Goal: Task Accomplishment & Management: Manage account settings

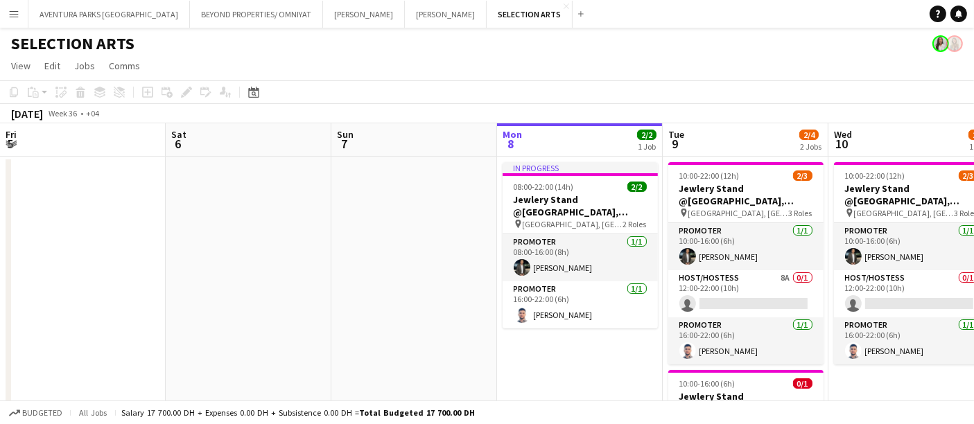
scroll to position [0, 331]
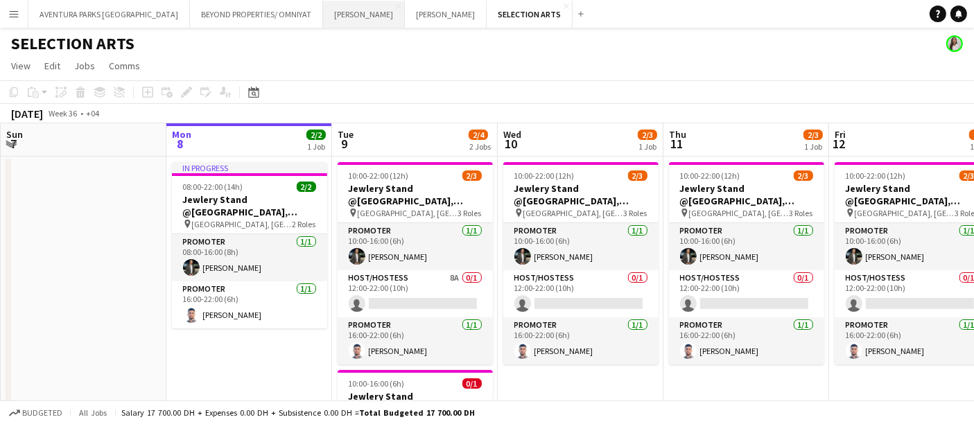
click at [323, 15] on button "JACK MORTON Close" at bounding box center [364, 14] width 82 height 27
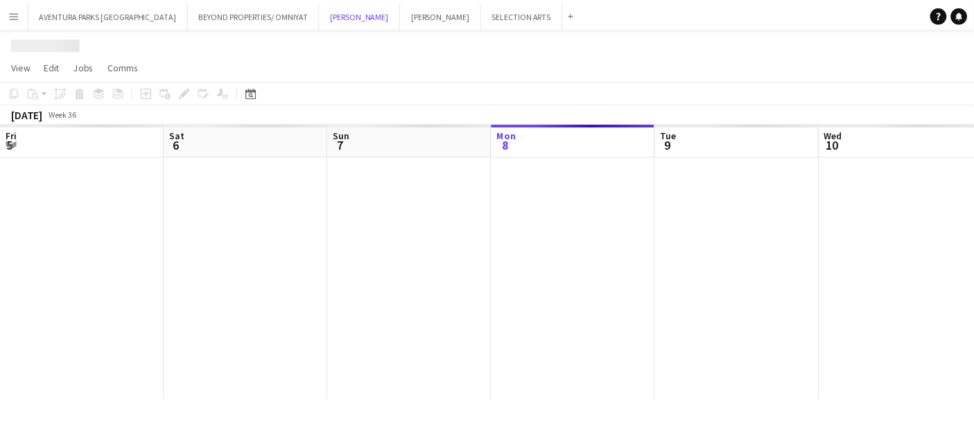
scroll to position [0, 331]
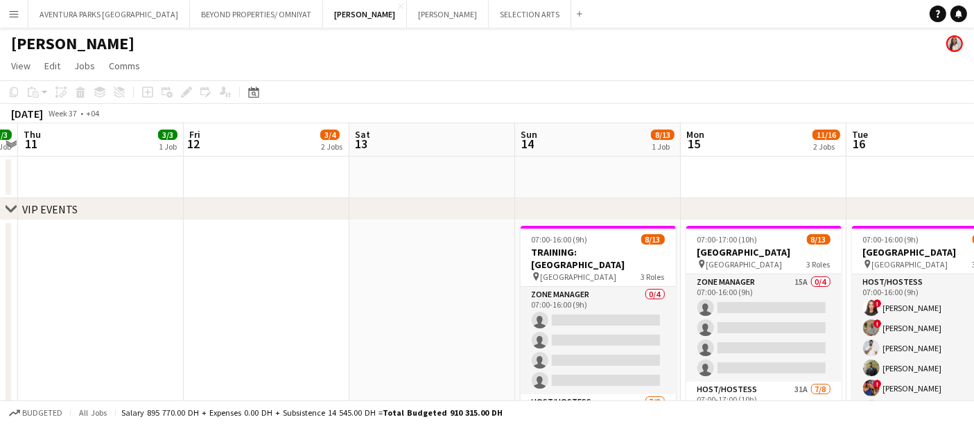
drag, startPoint x: 646, startPoint y: 339, endPoint x: 0, endPoint y: 313, distance: 646.2
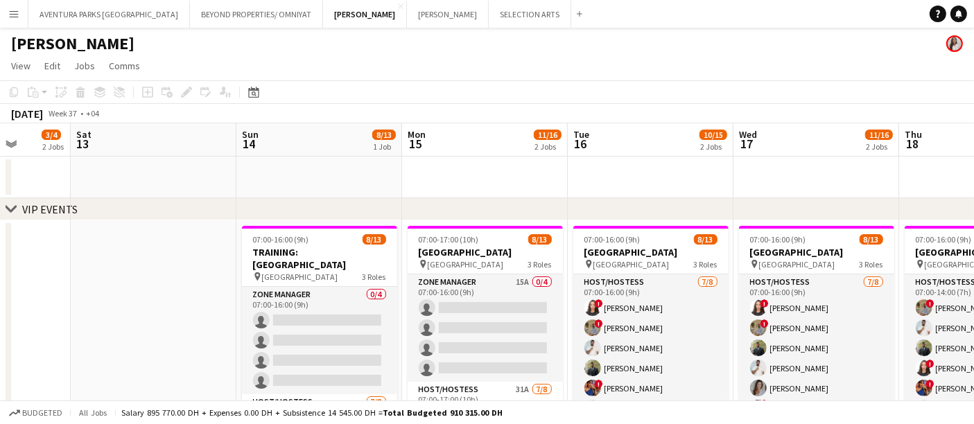
scroll to position [0, 513]
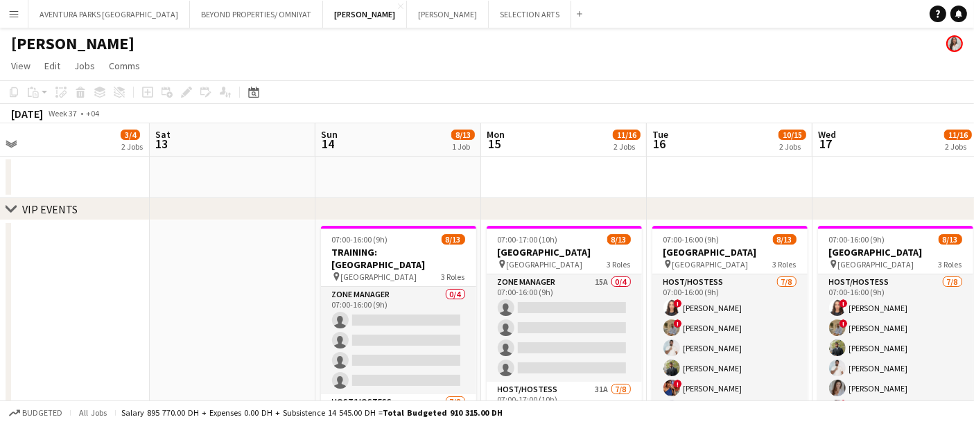
drag, startPoint x: 310, startPoint y: 285, endPoint x: 15, endPoint y: 227, distance: 300.3
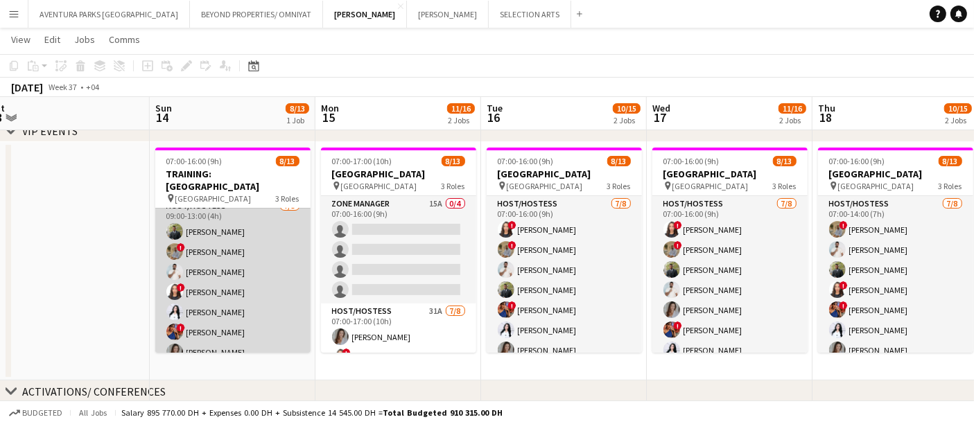
scroll to position [154, 0]
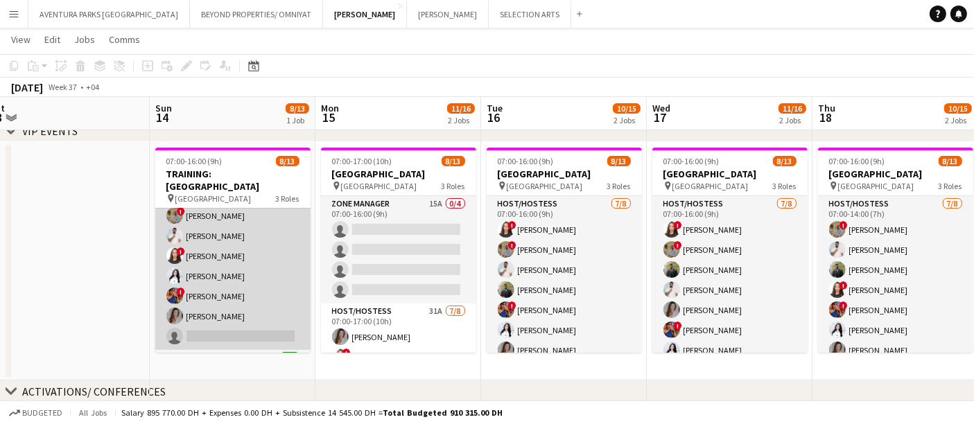
click at [258, 234] on app-card-role "Host/Hostess 7/8 09:00-13:00 (4h) Abdulkader Habra ! Hussain Almeshal George ch…" at bounding box center [232, 256] width 155 height 188
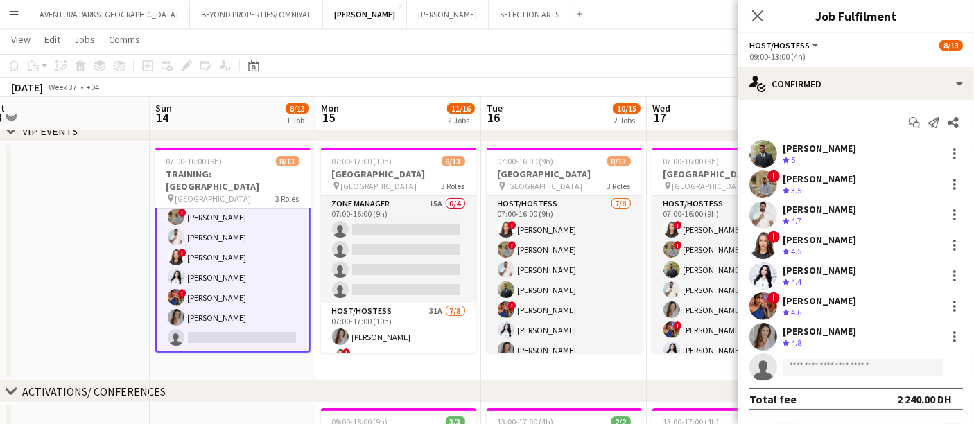
scroll to position [155, 0]
click at [820, 102] on div "Start chat Send notification Share Abdulkader Habra Crew rating 5 121.5km 3/3 !…" at bounding box center [857, 261] width 236 height 321
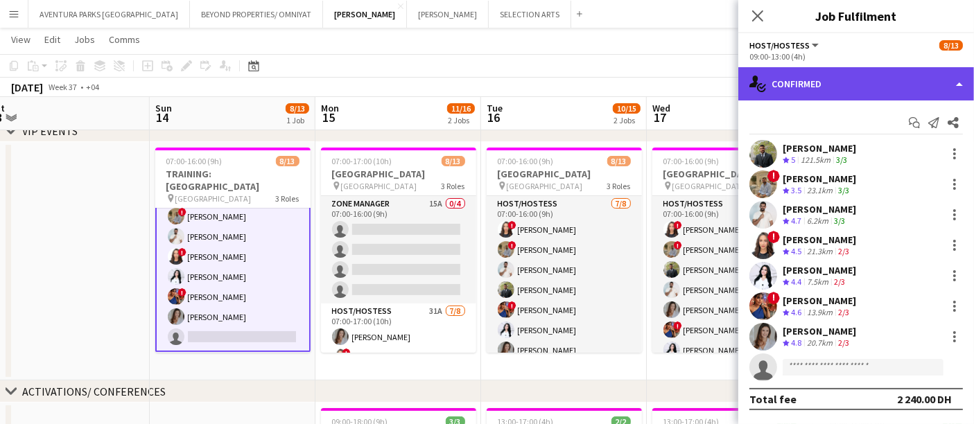
click at [837, 82] on div "single-neutral-actions-check-2 Confirmed" at bounding box center [857, 83] width 236 height 33
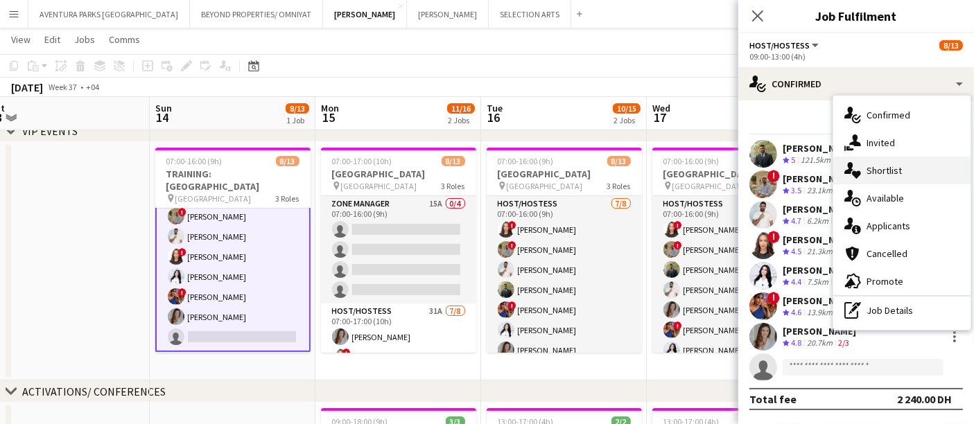
click at [894, 171] on span "Shortlist" at bounding box center [884, 170] width 35 height 12
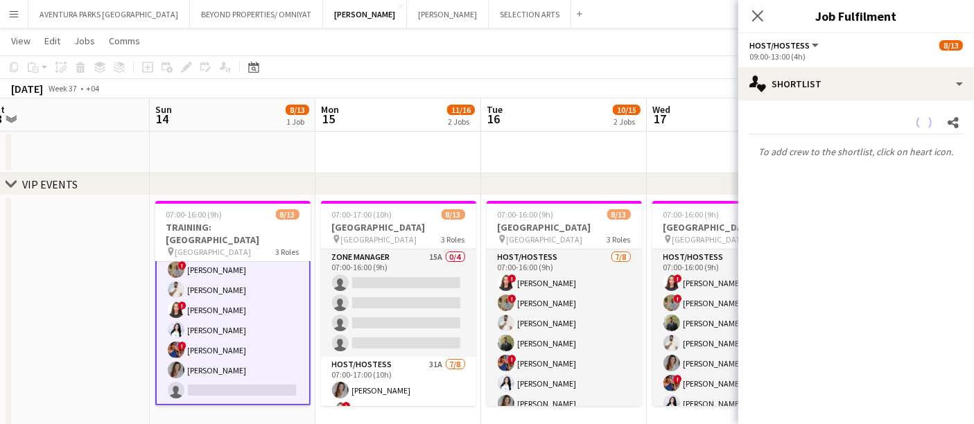
scroll to position [0, 0]
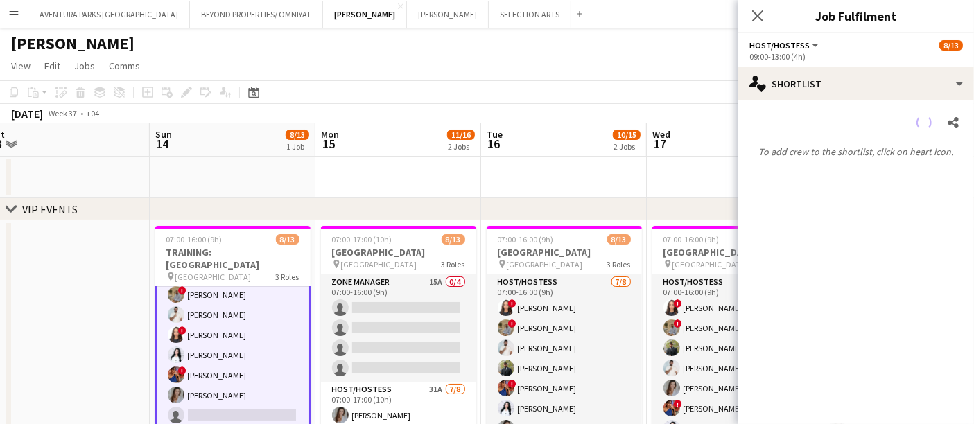
click at [85, 264] on app-date-cell at bounding box center [67, 340] width 166 height 239
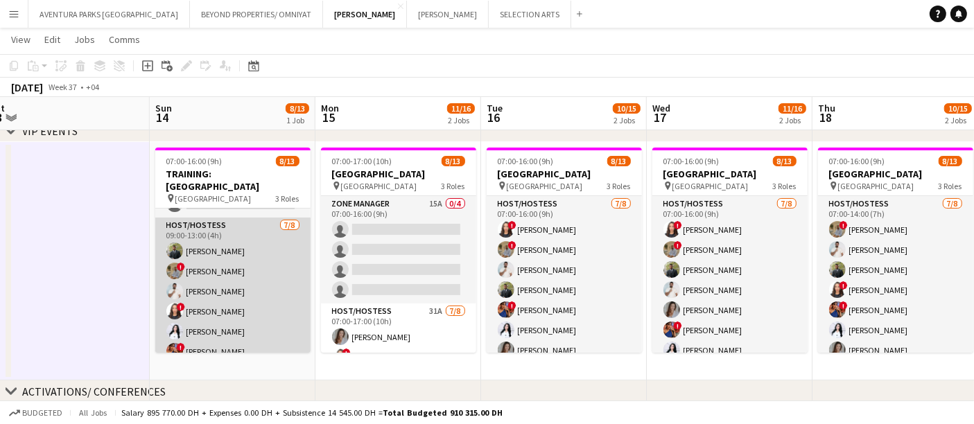
scroll to position [198, 0]
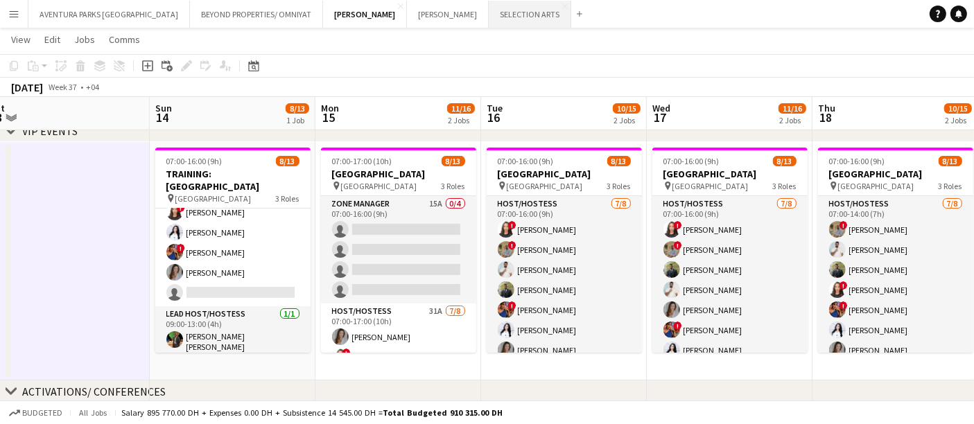
click at [489, 14] on button "SELECTION ARTS Close" at bounding box center [530, 14] width 83 height 27
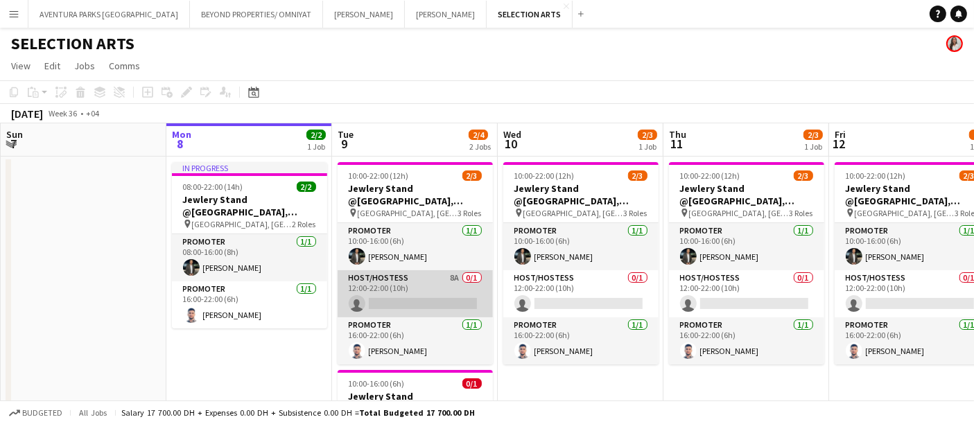
click at [412, 281] on app-card-role "Host/Hostess 8A 0/1 12:00-22:00 (10h) single-neutral-actions" at bounding box center [415, 293] width 155 height 47
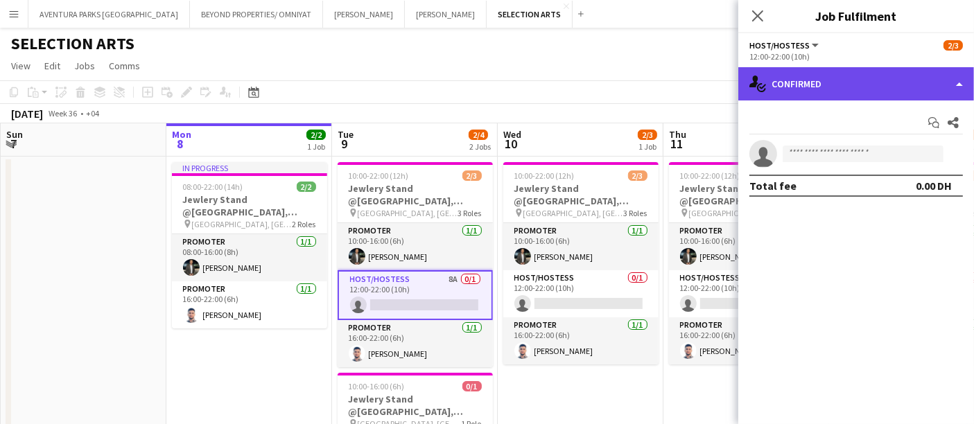
click at [872, 77] on div "single-neutral-actions-check-2 Confirmed" at bounding box center [857, 83] width 236 height 33
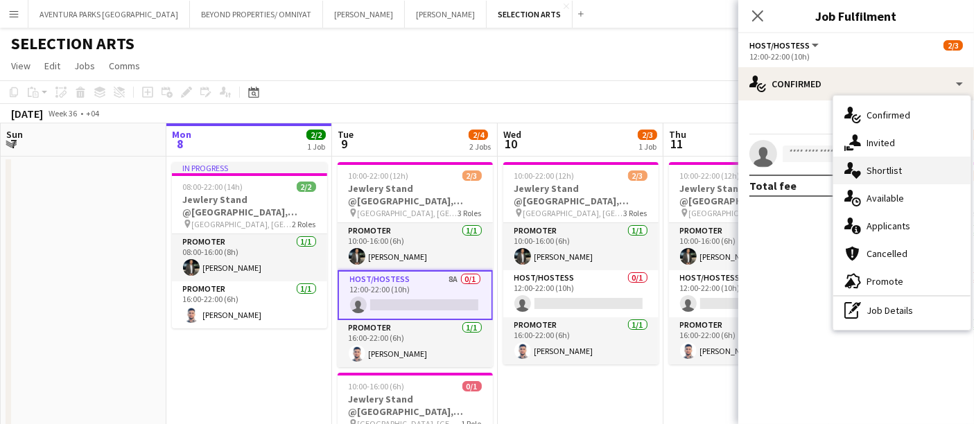
click at [877, 169] on span "Shortlist" at bounding box center [884, 170] width 35 height 12
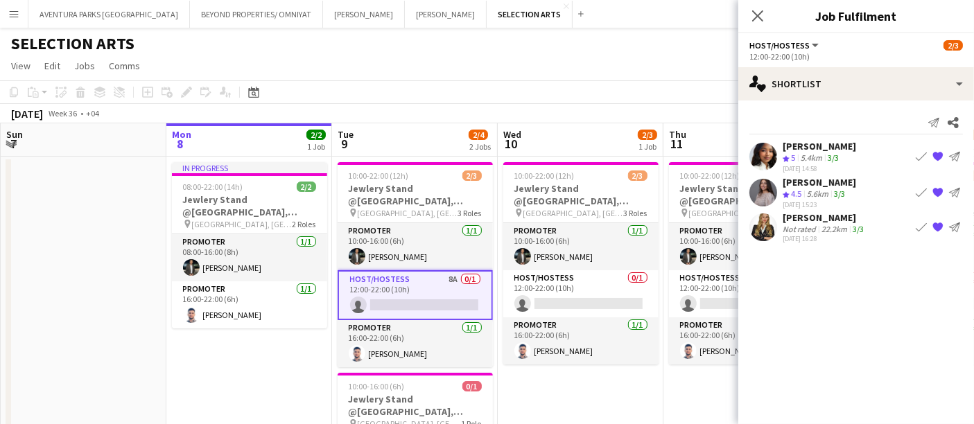
click at [553, 76] on app-page-menu "View Day view expanded Day view collapsed Month view Date picker Jump to today …" at bounding box center [487, 67] width 974 height 26
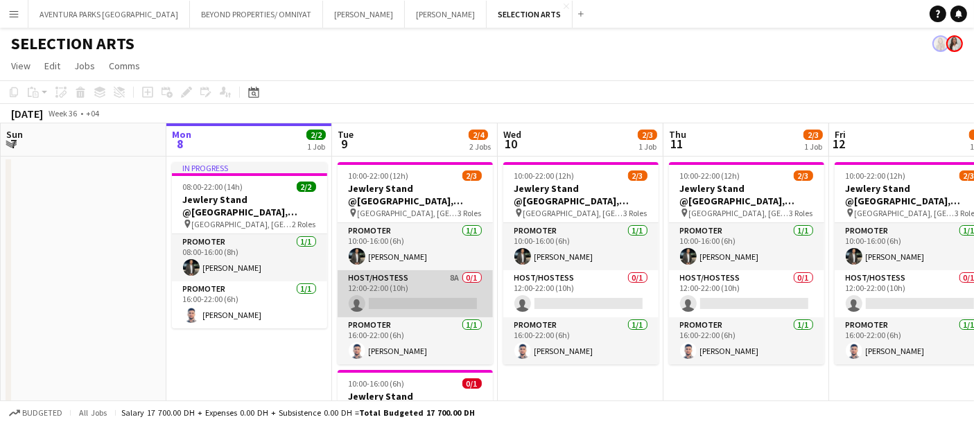
click at [403, 278] on app-card-role "Host/Hostess 8A 0/1 12:00-22:00 (10h) single-neutral-actions" at bounding box center [415, 293] width 155 height 47
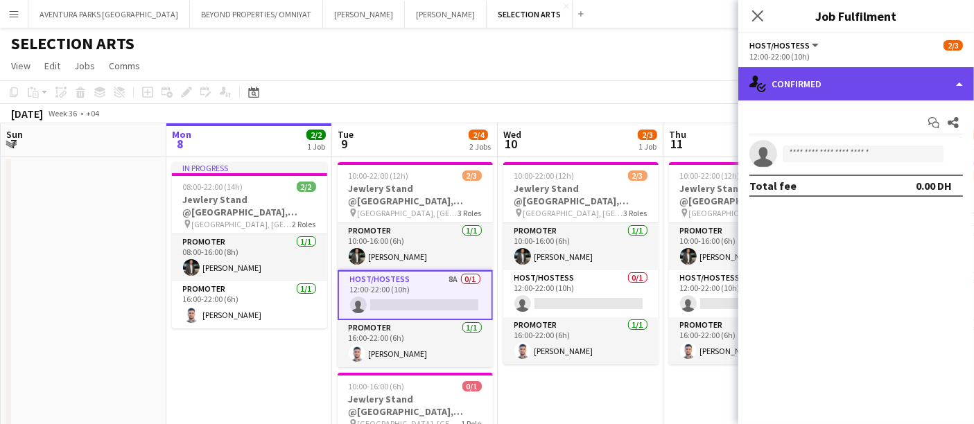
click at [856, 77] on div "single-neutral-actions-check-2 Confirmed" at bounding box center [857, 83] width 236 height 33
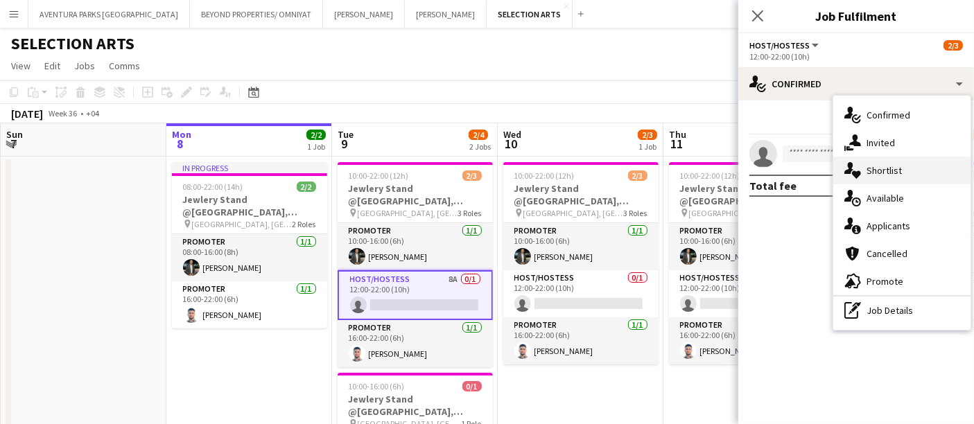
click at [909, 171] on div "single-neutral-actions-heart Shortlist" at bounding box center [902, 171] width 137 height 28
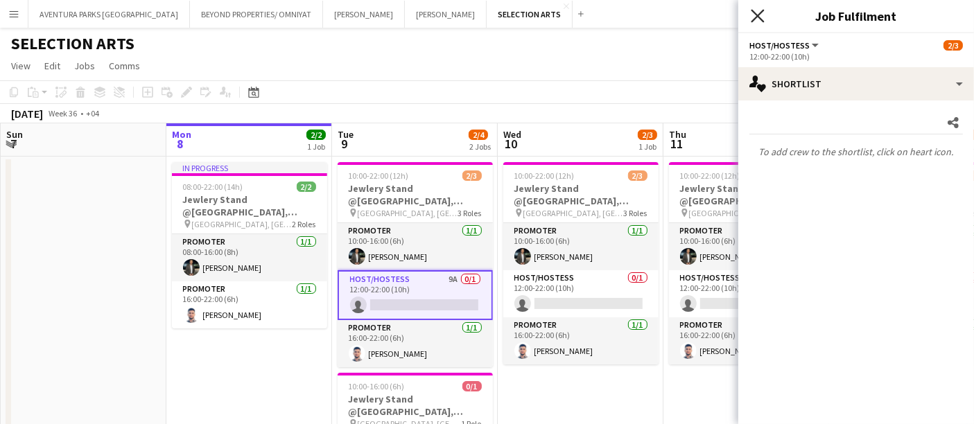
click at [757, 20] on icon "Close pop-in" at bounding box center [757, 15] width 13 height 13
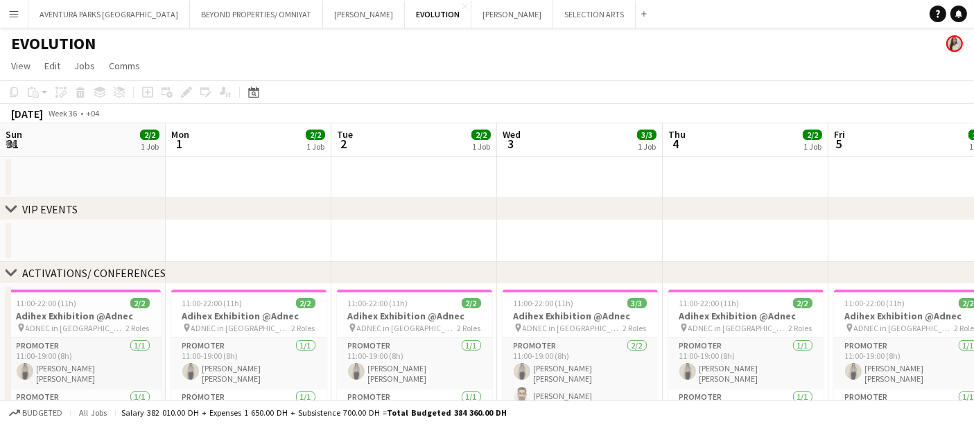
scroll to position [0, 489]
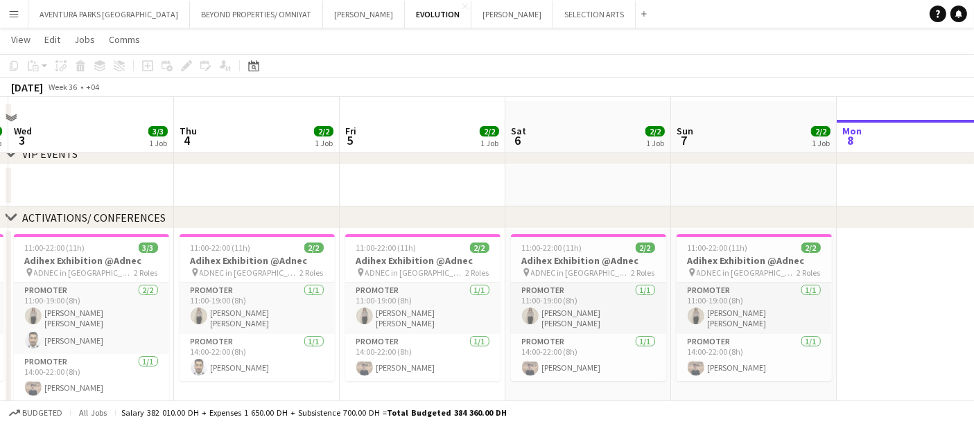
scroll to position [77, 0]
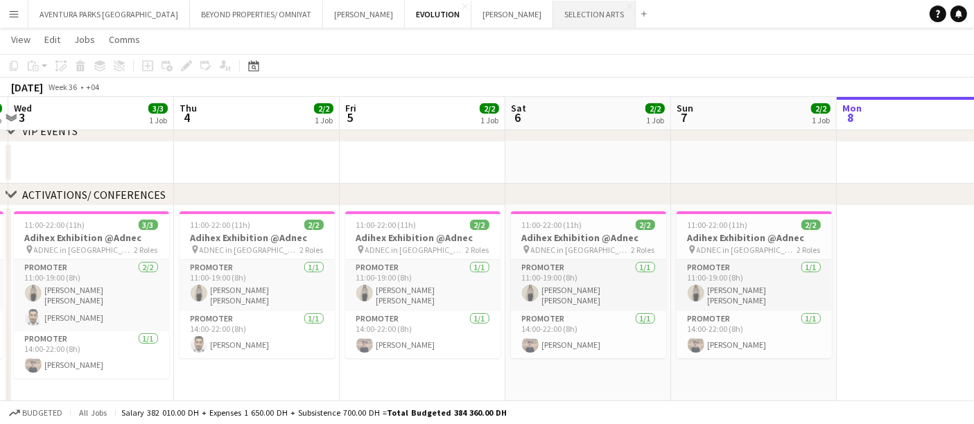
click at [553, 14] on button "SELECTION ARTS Close" at bounding box center [594, 14] width 83 height 27
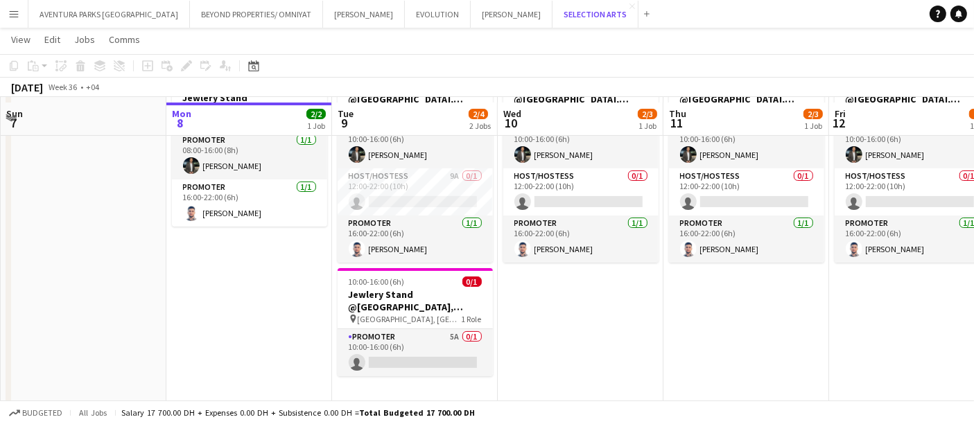
scroll to position [105, 0]
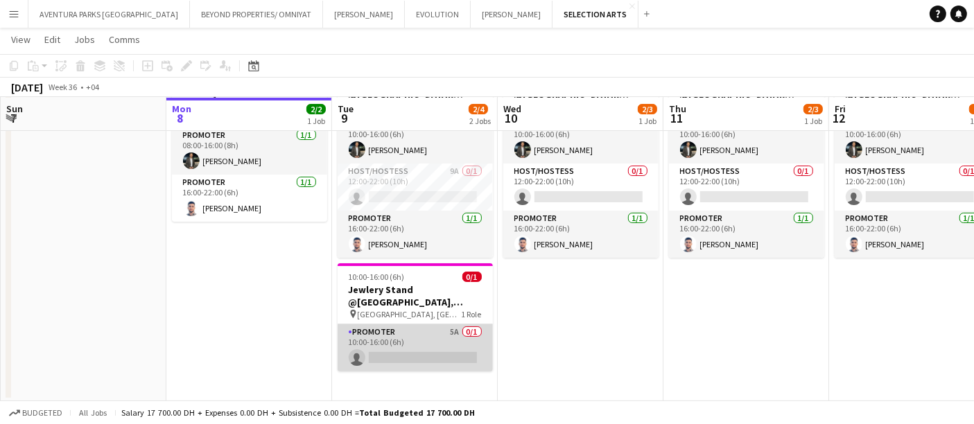
click at [411, 328] on app-card-role "Promoter 5A 0/1 10:00-16:00 (6h) single-neutral-actions" at bounding box center [415, 348] width 155 height 47
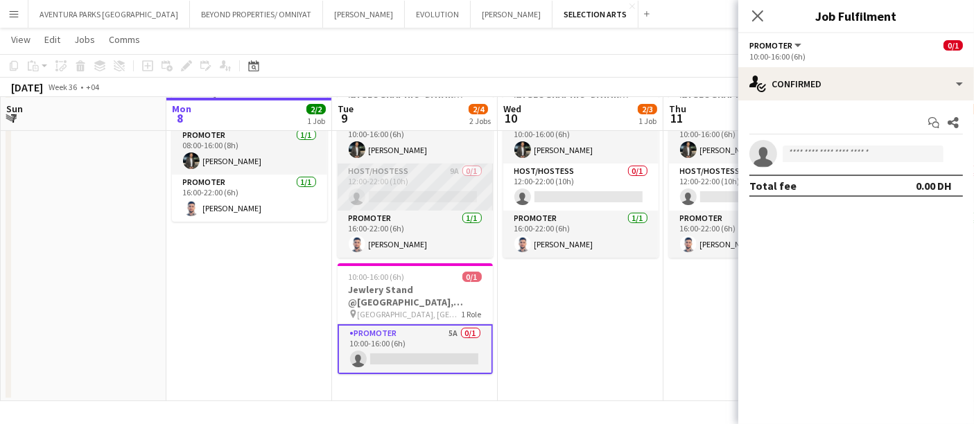
click at [405, 195] on app-card-role "Host/Hostess 9A 0/1 12:00-22:00 (10h) single-neutral-actions" at bounding box center [415, 187] width 155 height 47
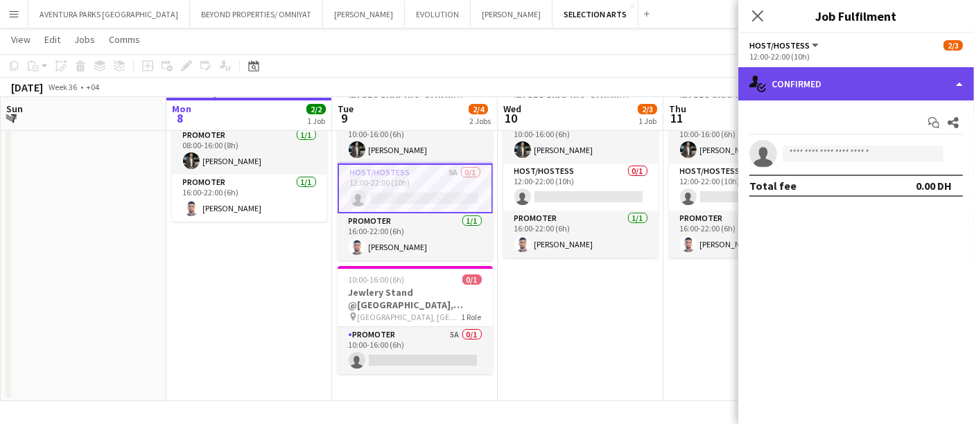
click at [842, 80] on div "single-neutral-actions-check-2 Confirmed" at bounding box center [857, 83] width 236 height 33
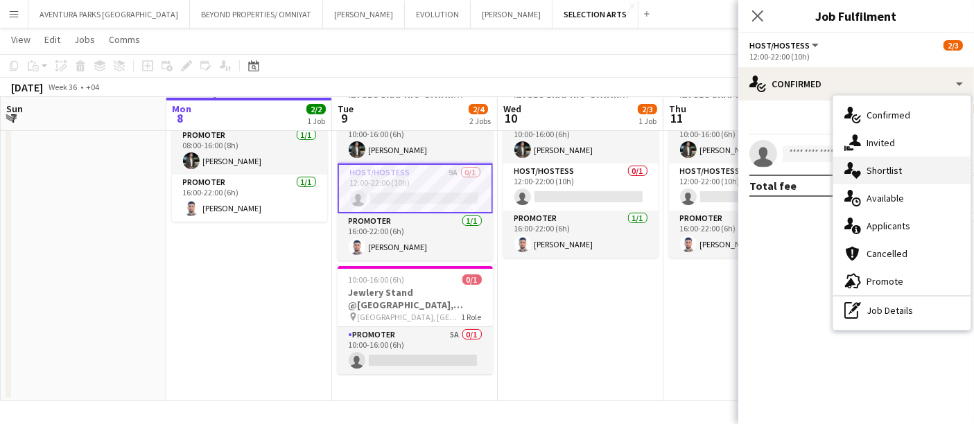
click at [904, 172] on div "single-neutral-actions-heart Shortlist" at bounding box center [902, 171] width 137 height 28
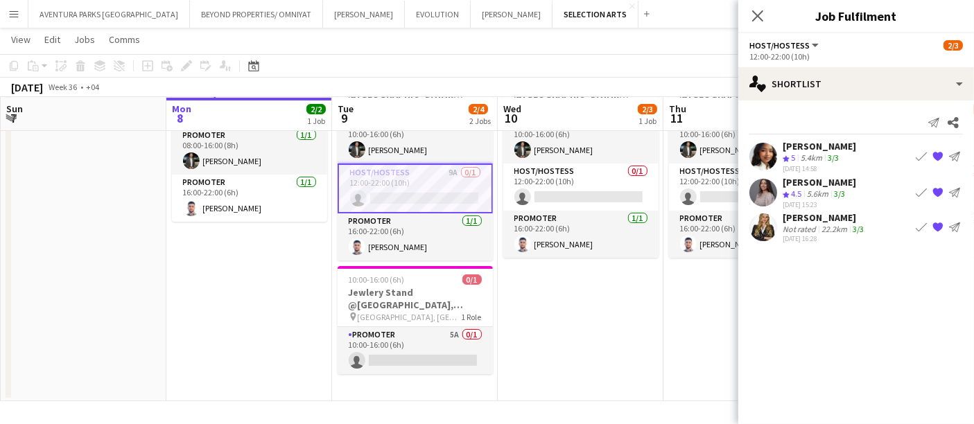
click at [772, 190] on app-user-avatar at bounding box center [764, 193] width 28 height 28
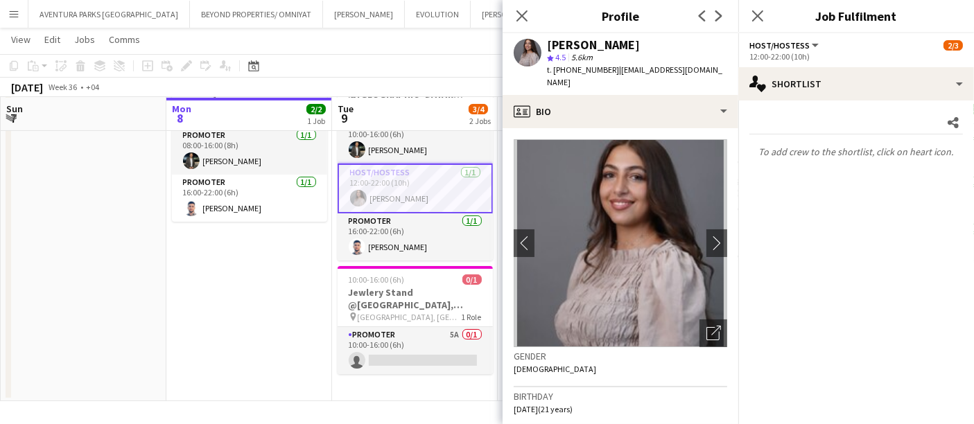
click at [397, 86] on div "September 2025 Week 36 • +04 Publish 4 jobs Revert 4 jobs" at bounding box center [487, 87] width 974 height 19
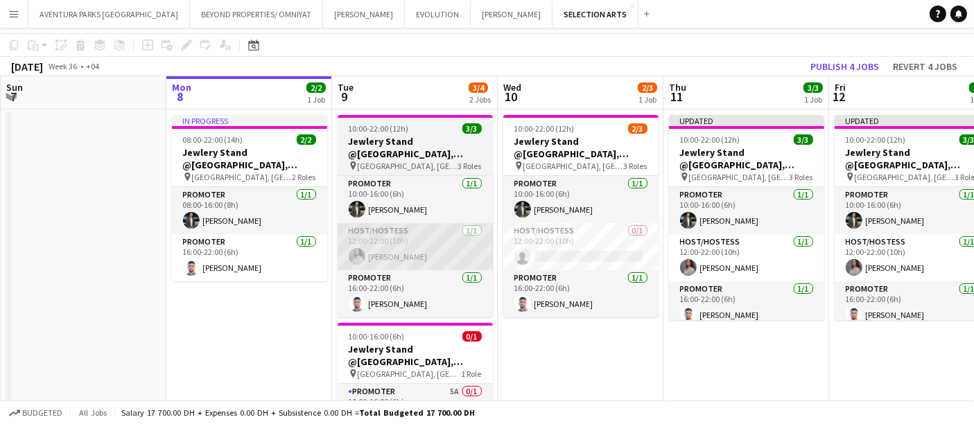
scroll to position [0, 0]
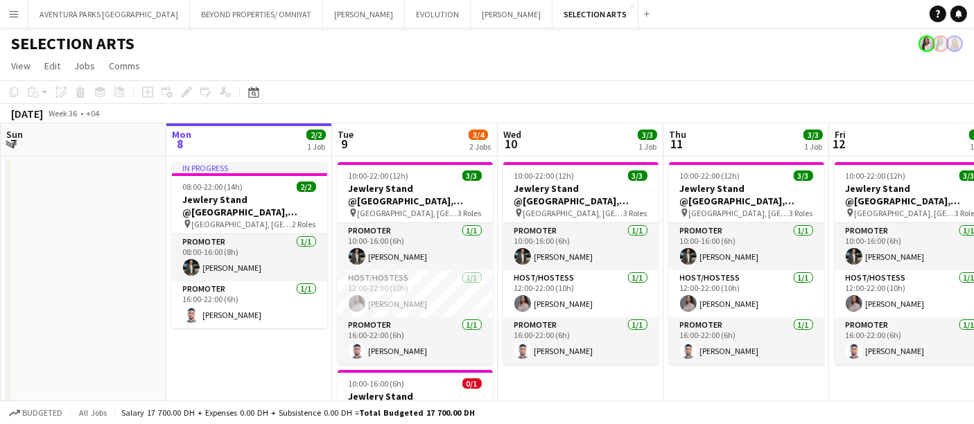
click at [786, 63] on app-page-menu "View Day view expanded Day view collapsed Month view Date picker Jump to today …" at bounding box center [487, 67] width 974 height 26
click at [539, 116] on div "September 2025 Week 36 • +04" at bounding box center [487, 113] width 974 height 19
drag, startPoint x: 571, startPoint y: 102, endPoint x: 285, endPoint y: 104, distance: 285.7
click at [285, 104] on div "Copy Paste Paste Ctrl+V Paste with crew Ctrl+Shift+V Paste linked Job Delete Gr…" at bounding box center [487, 101] width 974 height 43
click at [544, 98] on app-toolbar "Copy Paste Paste Ctrl+V Paste with crew Ctrl+Shift+V Paste linked Job Delete Gr…" at bounding box center [487, 92] width 974 height 24
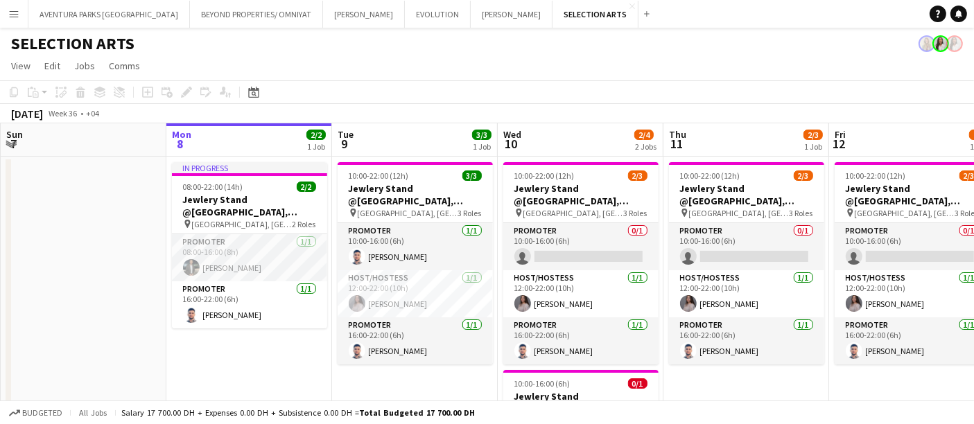
click at [445, 106] on div "September 2025 Week 36 • +04" at bounding box center [487, 113] width 974 height 19
click at [471, 10] on button "SALATA Close" at bounding box center [512, 14] width 82 height 27
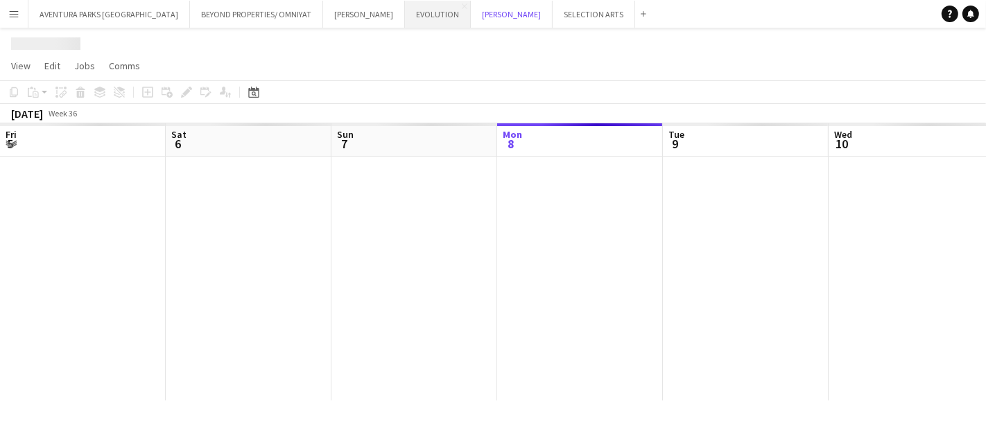
scroll to position [0, 331]
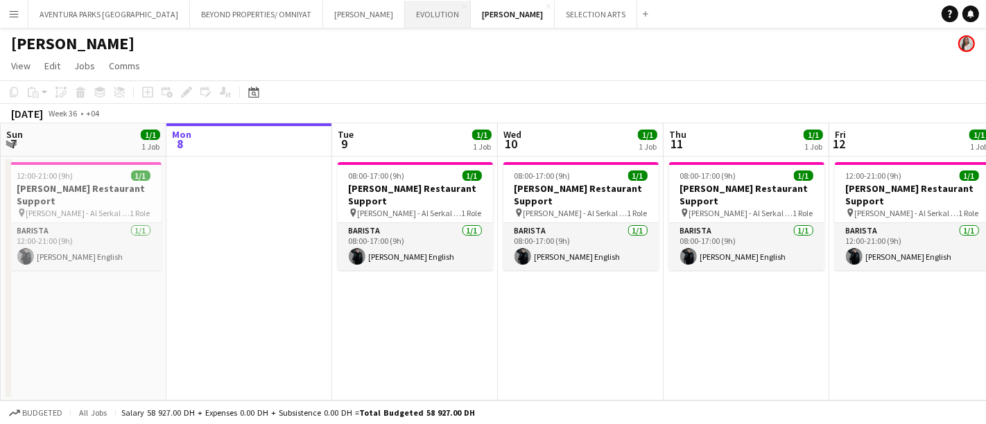
click at [405, 14] on button "EVOLUTION Close" at bounding box center [438, 14] width 66 height 27
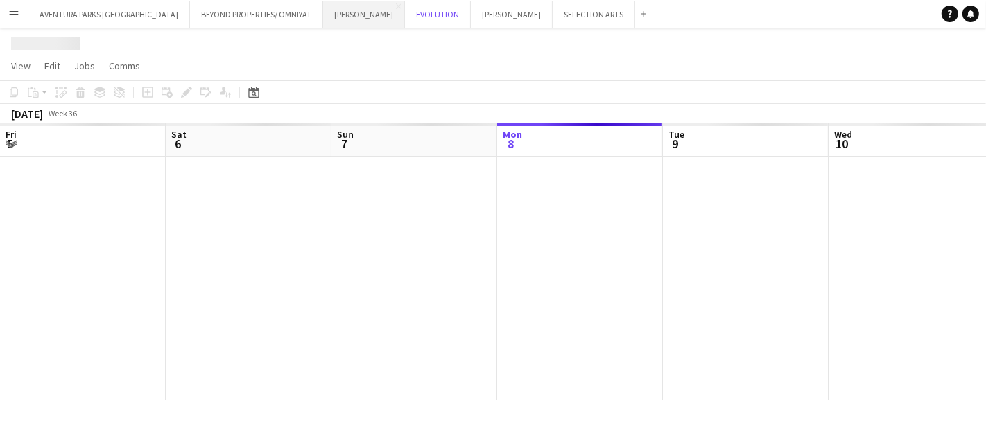
scroll to position [0, 331]
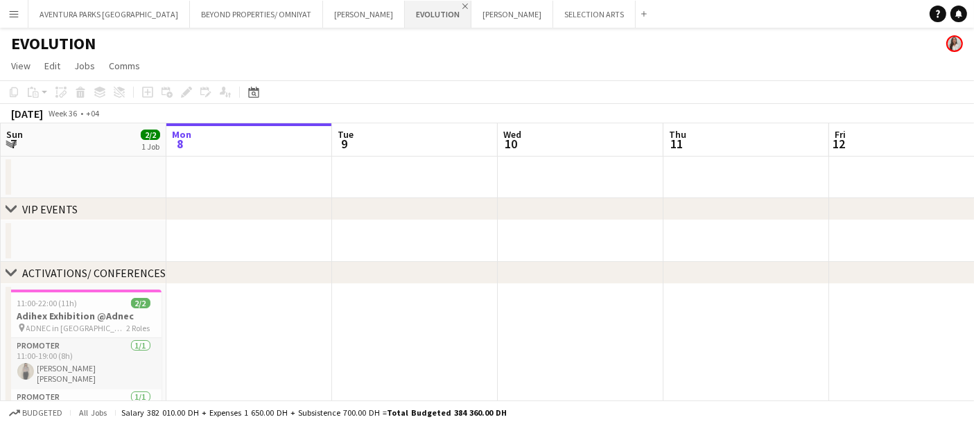
click at [463, 3] on app-icon "Close" at bounding box center [466, 6] width 6 height 6
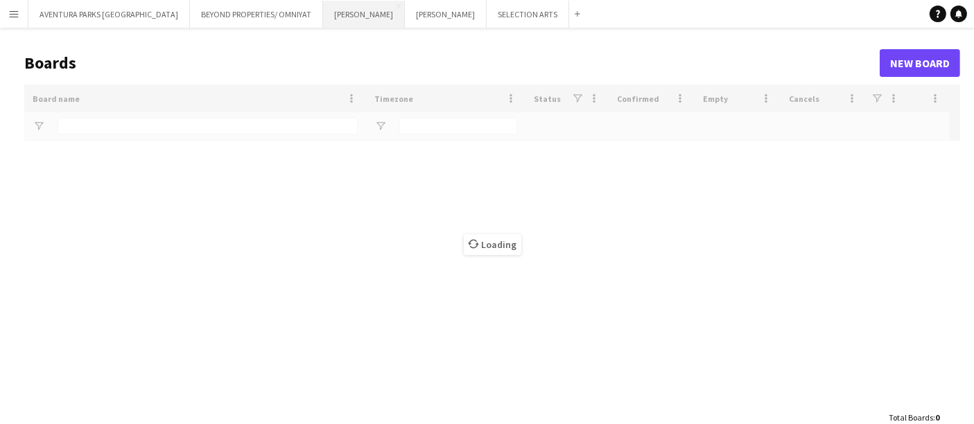
click at [323, 13] on button "JACK MORTON Close" at bounding box center [364, 14] width 82 height 27
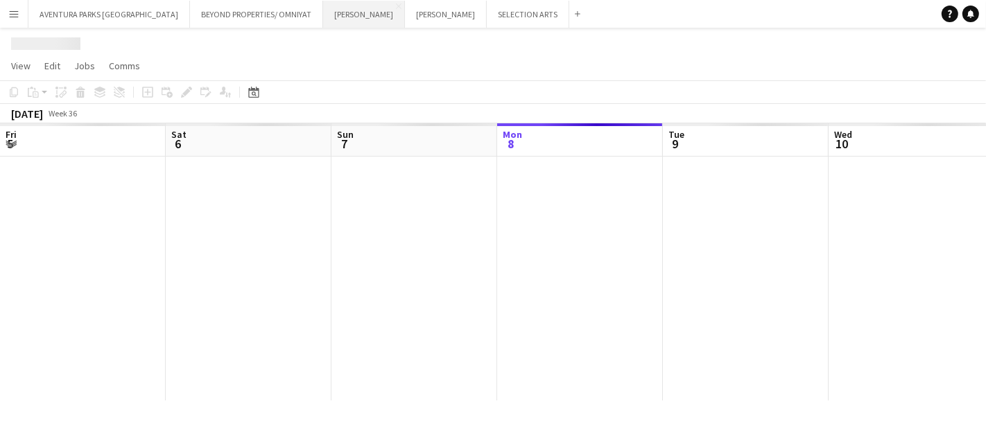
scroll to position [0, 331]
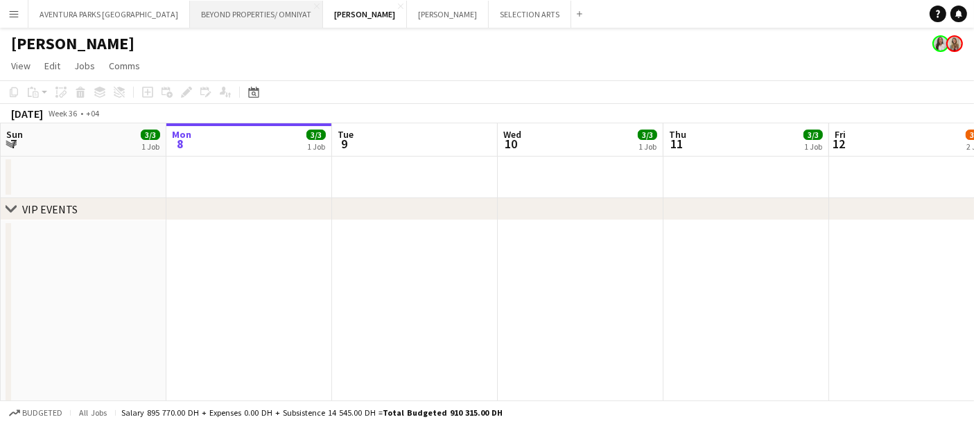
click at [229, 17] on button "BEYOND PROPERTIES/ OMNIYAT Close" at bounding box center [256, 14] width 133 height 27
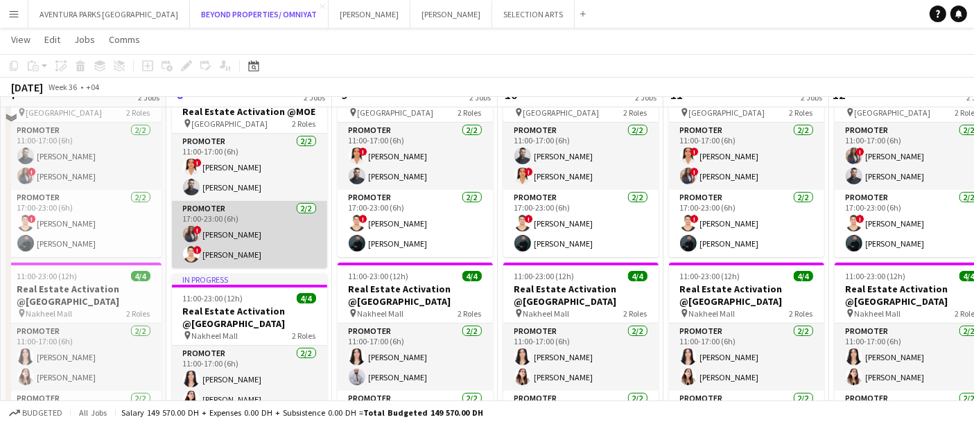
scroll to position [77, 0]
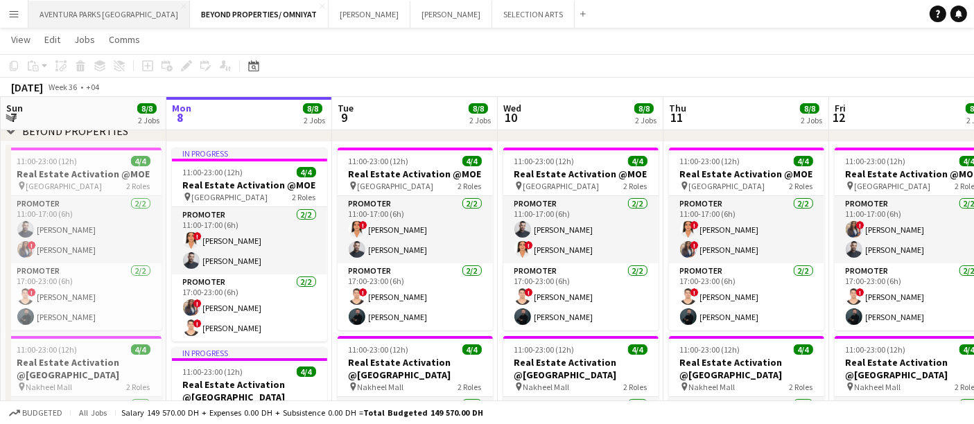
click at [75, 11] on button "AVENTURA PARKS DUBAI Close" at bounding box center [109, 14] width 162 height 27
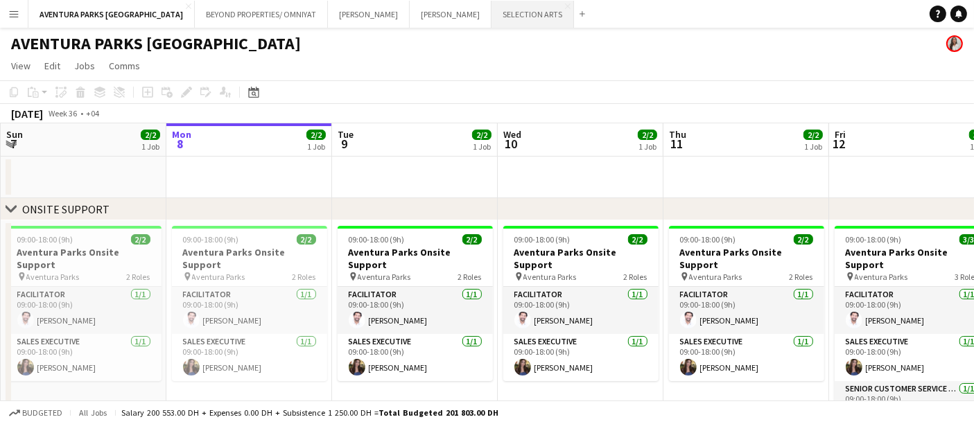
click at [492, 19] on button "SELECTION ARTS Close" at bounding box center [533, 14] width 83 height 27
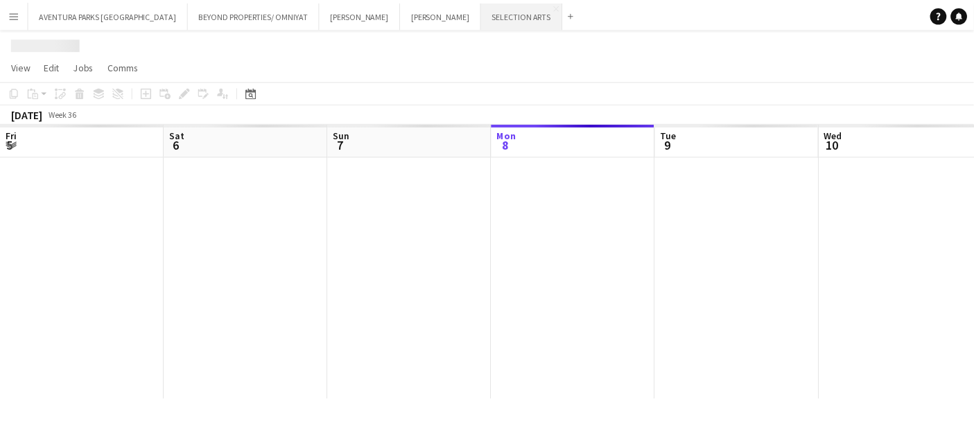
scroll to position [0, 331]
